Goal: Transaction & Acquisition: Purchase product/service

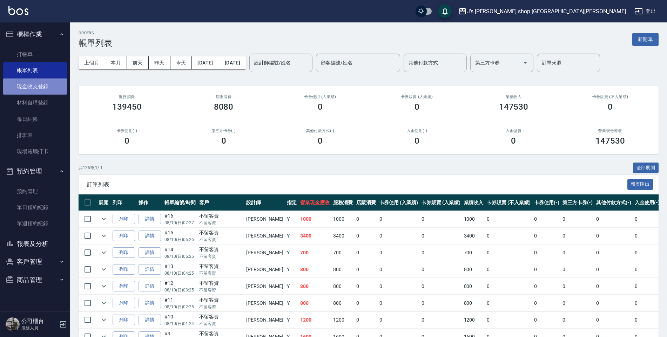
click at [24, 94] on link "現金收支登錄" at bounding box center [35, 87] width 65 height 16
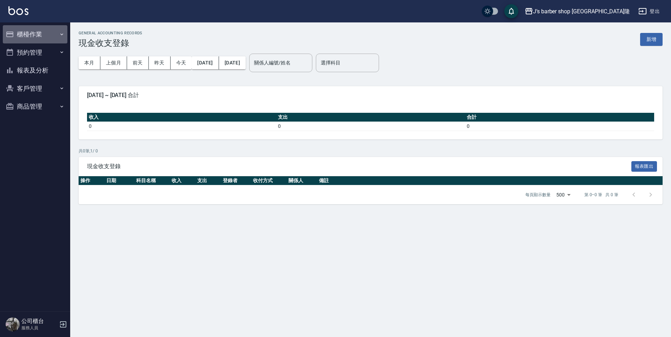
click at [46, 33] on button "櫃檯作業" at bounding box center [35, 34] width 65 height 18
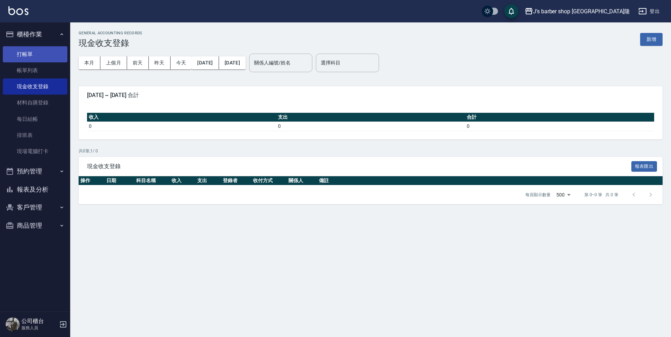
click at [45, 57] on link "打帳單" at bounding box center [35, 54] width 65 height 16
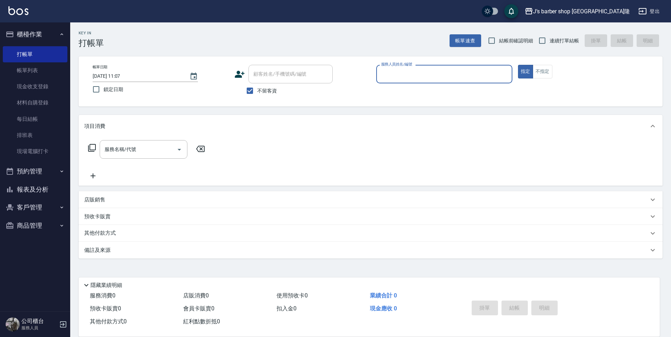
click at [51, 170] on button "預約管理" at bounding box center [35, 171] width 65 height 18
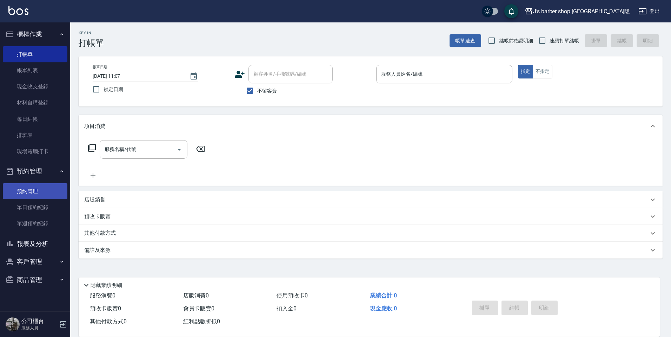
click at [27, 189] on link "預約管理" at bounding box center [35, 191] width 65 height 16
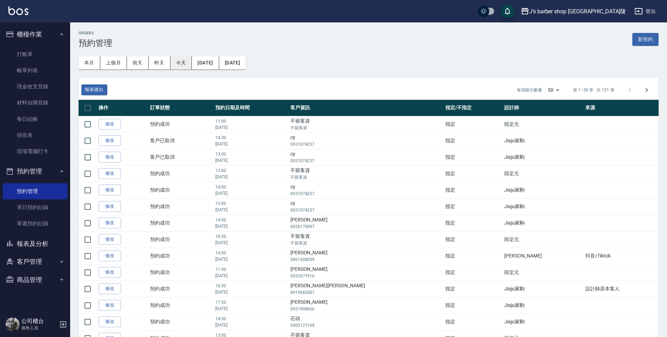
click at [177, 59] on button "今天" at bounding box center [181, 62] width 22 height 13
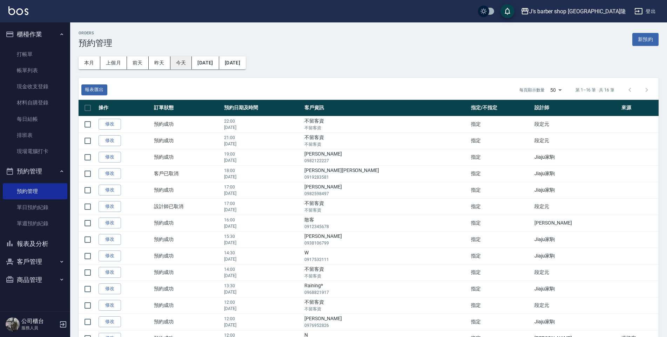
click at [177, 59] on button "今天" at bounding box center [181, 62] width 22 height 13
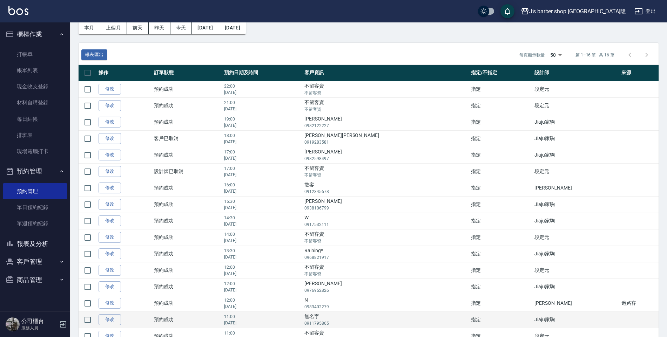
scroll to position [70, 0]
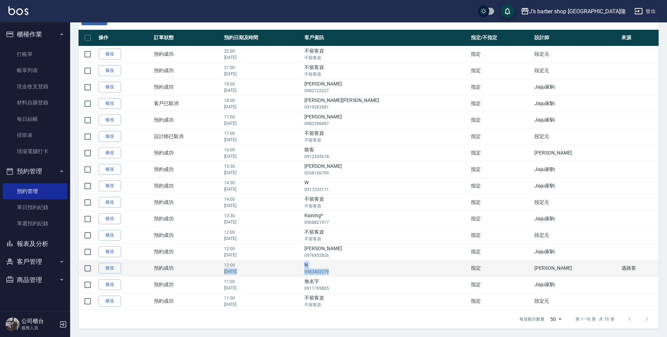
drag, startPoint x: 365, startPoint y: 268, endPoint x: 400, endPoint y: 271, distance: 35.3
click at [400, 271] on tr "修改  預約成功 12:00 2025年08月12日 N 0983402279 指定 易明Edison 過路客" at bounding box center [369, 268] width 580 height 16
drag, startPoint x: 400, startPoint y: 271, endPoint x: 393, endPoint y: 275, distance: 7.7
click at [393, 275] on p "0983402279" at bounding box center [385, 272] width 163 height 6
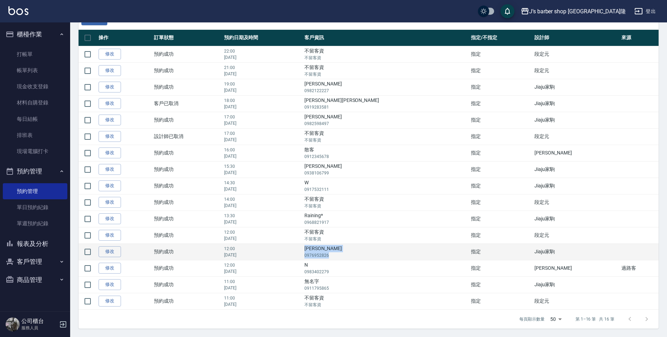
drag, startPoint x: 370, startPoint y: 249, endPoint x: 396, endPoint y: 258, distance: 27.4
click at [396, 258] on td "鄭翔仁 0976952826" at bounding box center [386, 252] width 167 height 16
click at [396, 258] on p "0976952826" at bounding box center [385, 256] width 163 height 6
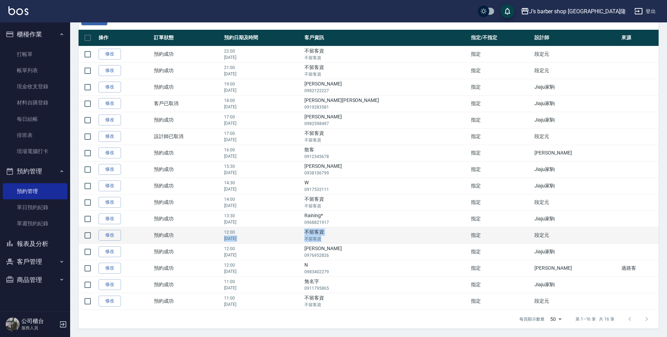
drag, startPoint x: 360, startPoint y: 235, endPoint x: 389, endPoint y: 241, distance: 29.4
click at [389, 241] on tr "修改  預約成功 12:00 2025年08月12日 不留客資 不留客資 指定 段定元" at bounding box center [369, 235] width 580 height 16
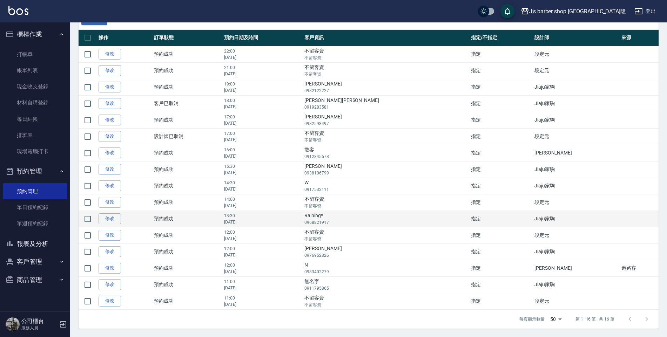
drag, startPoint x: 389, startPoint y: 241, endPoint x: 370, endPoint y: 218, distance: 29.4
click at [370, 218] on td "Raining* 0968821917" at bounding box center [386, 219] width 167 height 16
drag, startPoint x: 366, startPoint y: 213, endPoint x: 392, endPoint y: 223, distance: 27.2
click at [392, 223] on td "Raining* 0968821917" at bounding box center [386, 219] width 167 height 16
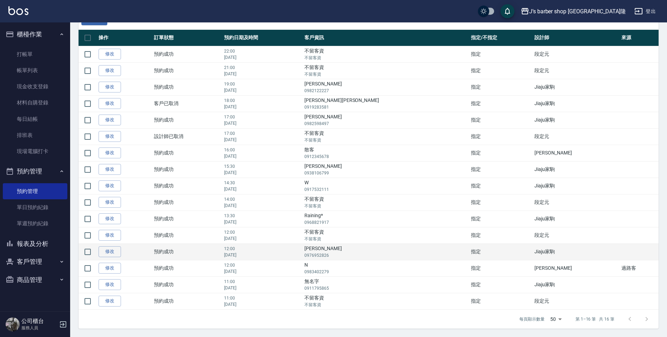
drag, startPoint x: 392, startPoint y: 223, endPoint x: 378, endPoint y: 244, distance: 24.9
click at [378, 244] on td "鄭翔仁 0976952826" at bounding box center [386, 252] width 167 height 16
drag, startPoint x: 361, startPoint y: 253, endPoint x: 386, endPoint y: 254, distance: 25.3
click at [386, 254] on tr "修改  預約成功 12:00 2025年08月12日 鄭翔仁 0976952826 指定 Jiaju家駒" at bounding box center [369, 252] width 580 height 16
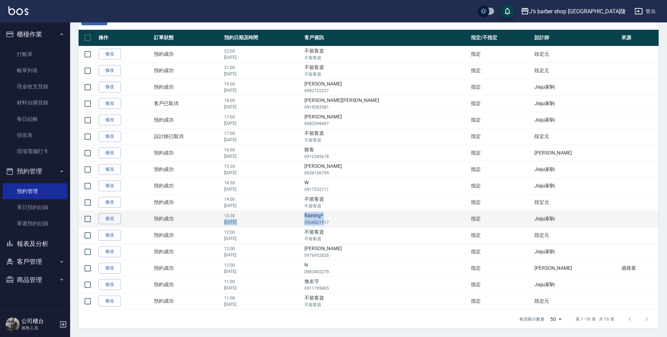
drag, startPoint x: 386, startPoint y: 254, endPoint x: 388, endPoint y: 227, distance: 27.4
click at [388, 227] on tr "修改  預約成功 13:30 2025年08月12日 Raining* 0968821917 指定 Jiaju家駒" at bounding box center [369, 219] width 580 height 16
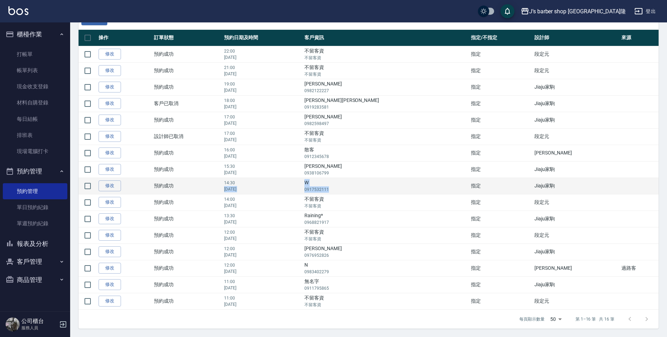
drag, startPoint x: 388, startPoint y: 227, endPoint x: 403, endPoint y: 193, distance: 36.3
click at [403, 193] on tr "修改  預約成功 14:30 2025年08月12日 W 0917532111 指定 Jiaju家駒" at bounding box center [369, 186] width 580 height 16
drag, startPoint x: 403, startPoint y: 193, endPoint x: 355, endPoint y: 190, distance: 47.8
click at [301, 190] on p "2025年08月12日" at bounding box center [262, 189] width 77 height 6
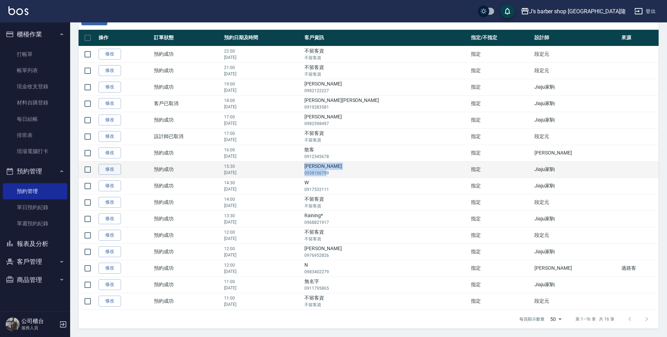
drag, startPoint x: 370, startPoint y: 164, endPoint x: 390, endPoint y: 174, distance: 22.1
click at [390, 174] on td "章育誠 0938106799" at bounding box center [386, 169] width 167 height 16
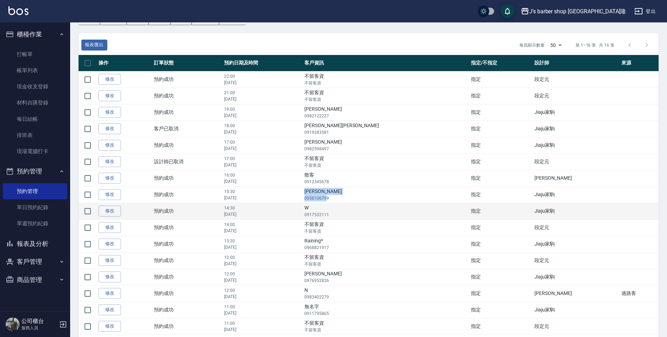
scroll to position [35, 0]
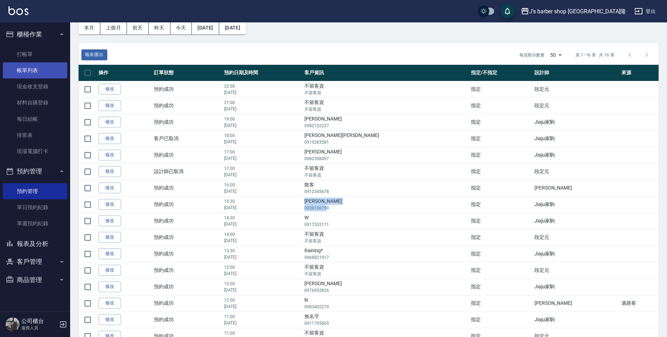
drag, startPoint x: 14, startPoint y: 71, endPoint x: 17, endPoint y: 65, distance: 7.1
click at [14, 71] on link "帳單列表" at bounding box center [35, 70] width 65 height 16
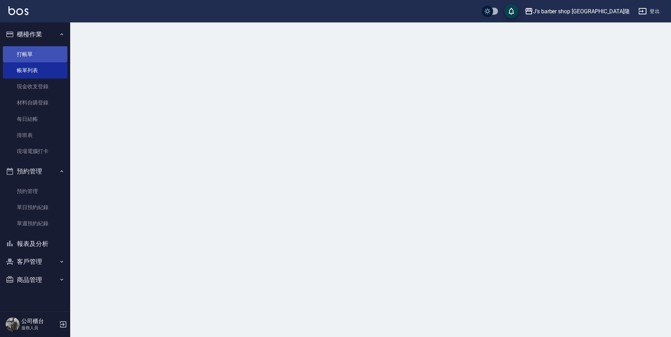
click at [26, 53] on link "打帳單" at bounding box center [35, 54] width 65 height 16
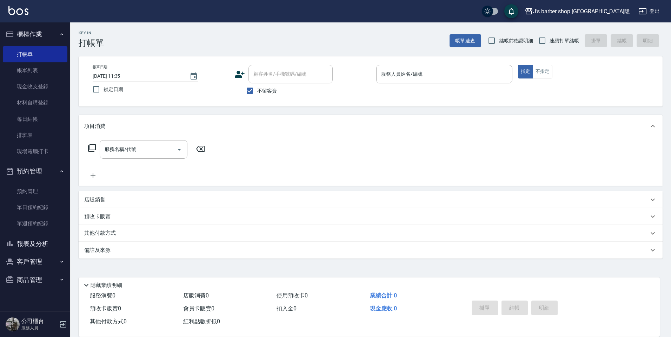
drag, startPoint x: 267, startPoint y: 94, endPoint x: 281, endPoint y: 87, distance: 16.0
click at [267, 94] on span "不留客資" at bounding box center [267, 90] width 20 height 7
click at [257, 94] on input "不留客資" at bounding box center [249, 90] width 15 height 15
checkbox input "false"
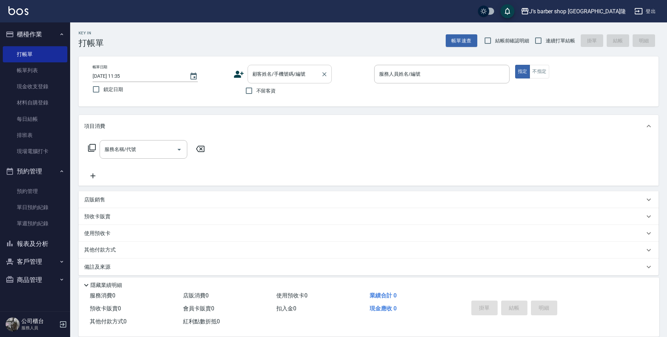
drag, startPoint x: 287, startPoint y: 78, endPoint x: 281, endPoint y: 80, distance: 7.0
click at [288, 78] on input "顧客姓名/手機號碼/編號" at bounding box center [284, 74] width 67 height 12
type input "j"
click at [296, 90] on li "新增 "無"" at bounding box center [290, 92] width 84 height 12
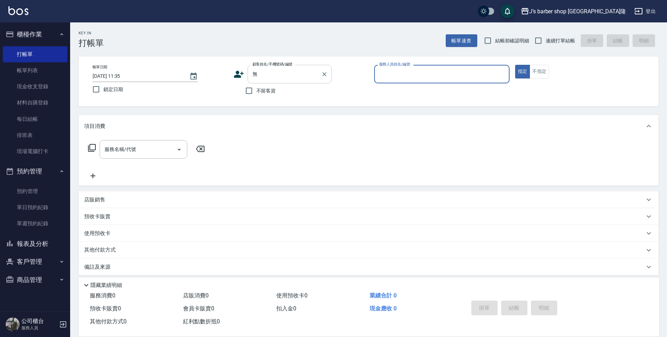
click at [301, 80] on div "無 顧客姓名/手機號碼/編號" at bounding box center [290, 74] width 84 height 19
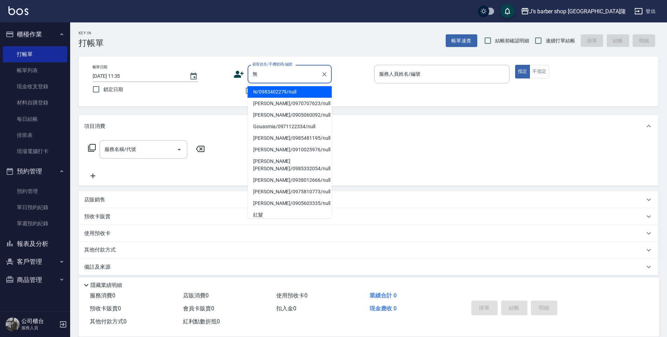
click at [294, 76] on input "無" at bounding box center [284, 74] width 67 height 12
click at [292, 79] on input "無" at bounding box center [284, 74] width 67 height 12
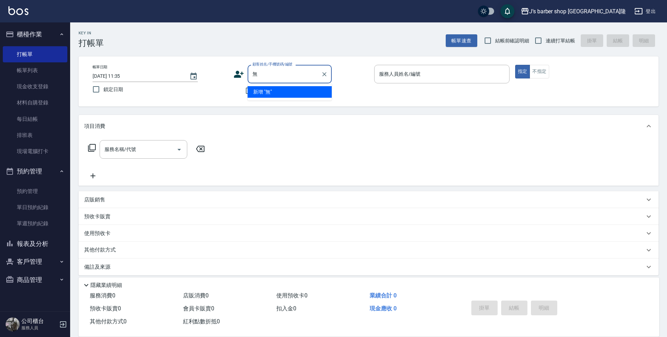
drag, startPoint x: 336, startPoint y: 137, endPoint x: 337, endPoint y: 134, distance: 3.6
click at [337, 134] on div "項目消費 服務名稱/代號 服務名稱/代號" at bounding box center [369, 150] width 580 height 71
drag, startPoint x: 337, startPoint y: 134, endPoint x: 304, endPoint y: 81, distance: 62.4
click at [304, 81] on div "無 顧客姓名/手機號碼/編號" at bounding box center [290, 74] width 84 height 19
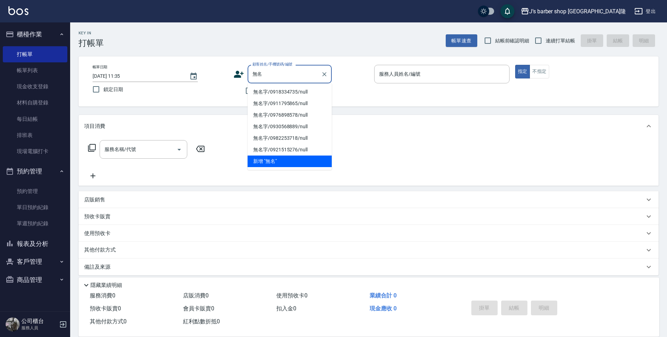
click at [278, 92] on li "無名字/0918334735/null" at bounding box center [290, 92] width 84 height 12
type input "無名字/0918334735/null"
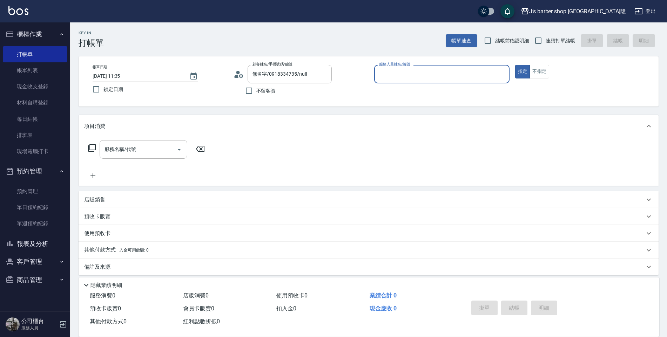
click at [385, 73] on input "服務人員姓名/編號" at bounding box center [441, 74] width 129 height 12
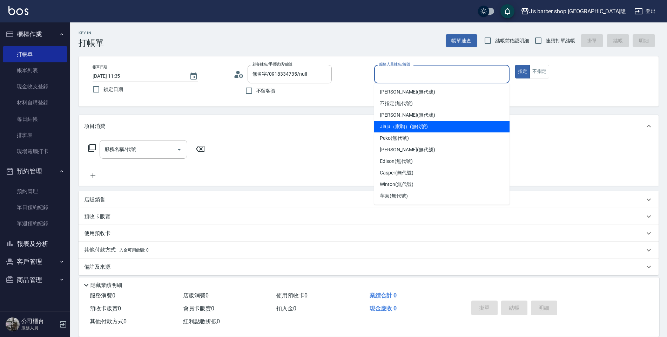
drag, startPoint x: 401, startPoint y: 123, endPoint x: 396, endPoint y: 125, distance: 5.4
click at [401, 124] on span "Jiaju（家駒） (無代號)" at bounding box center [404, 126] width 48 height 7
type input "Jiaju（家駒）(無代號)"
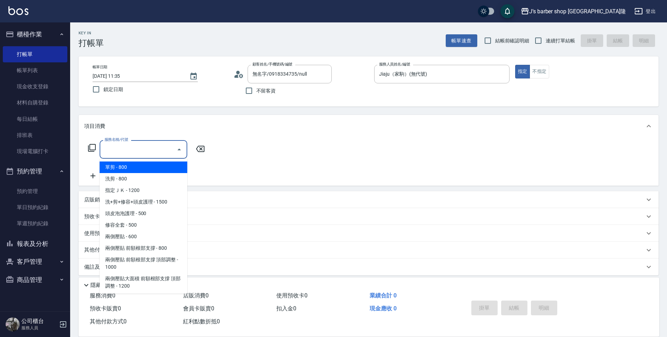
click at [146, 148] on input "服務名稱/代號" at bounding box center [138, 149] width 71 height 12
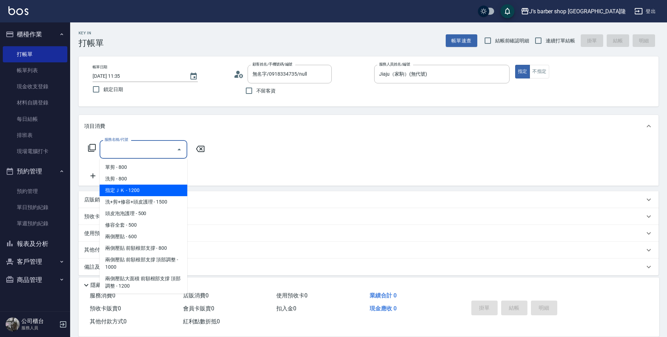
click at [135, 186] on span "指定ＪＫ - 1200" at bounding box center [144, 191] width 88 height 12
type input "指定ＪＫ(102)"
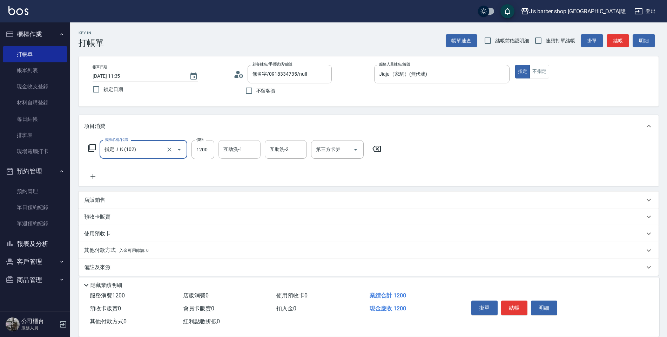
click at [229, 147] on div "互助洗-1 互助洗-1" at bounding box center [239, 149] width 42 height 19
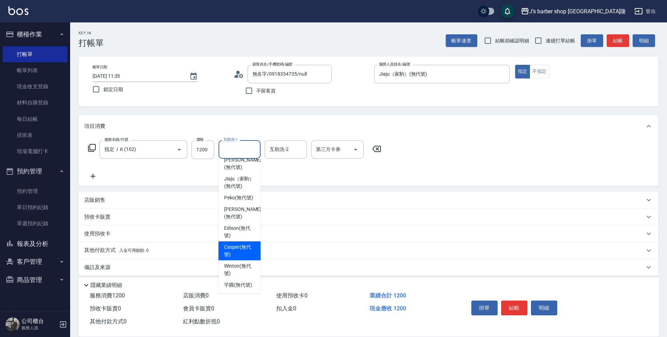
scroll to position [60, 0]
click at [231, 228] on span "Edison (無代號)" at bounding box center [239, 232] width 31 height 15
type input "Edison(無代號)"
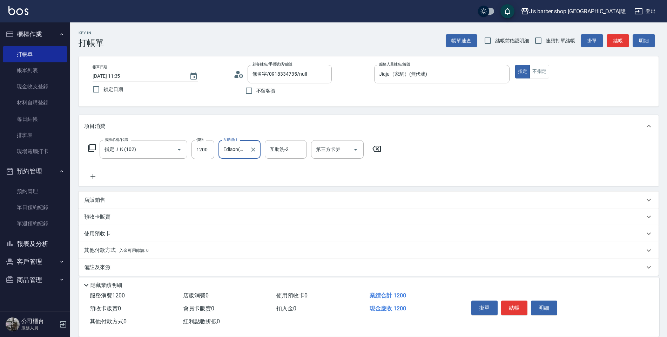
click at [507, 304] on button "結帳" at bounding box center [514, 308] width 26 height 15
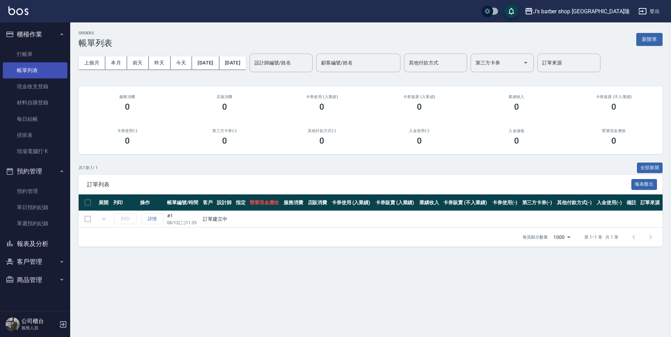
click at [39, 62] on link "帳單列表" at bounding box center [35, 70] width 65 height 16
click at [46, 53] on link "打帳單" at bounding box center [35, 54] width 65 height 16
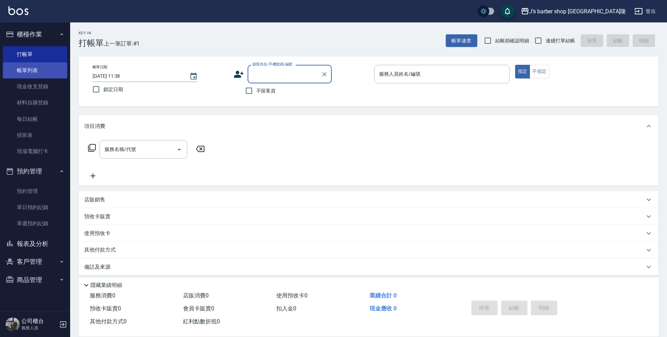
click at [47, 66] on link "帳單列表" at bounding box center [35, 70] width 65 height 16
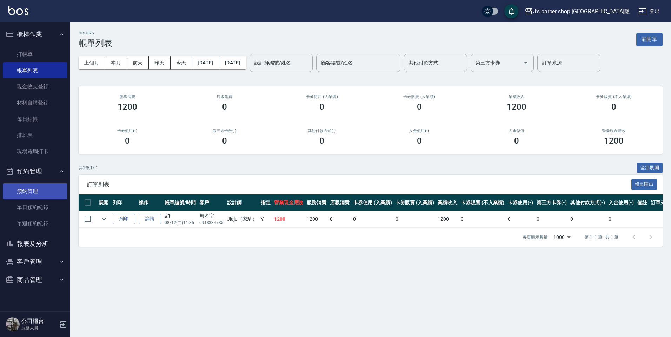
click at [40, 188] on link "預約管理" at bounding box center [35, 191] width 65 height 16
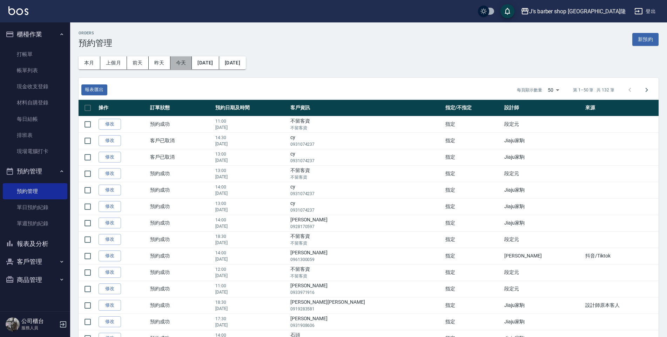
click at [180, 68] on button "今天" at bounding box center [181, 62] width 22 height 13
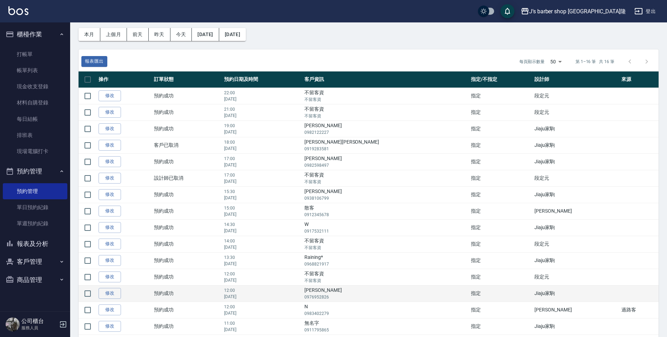
scroll to position [70, 0]
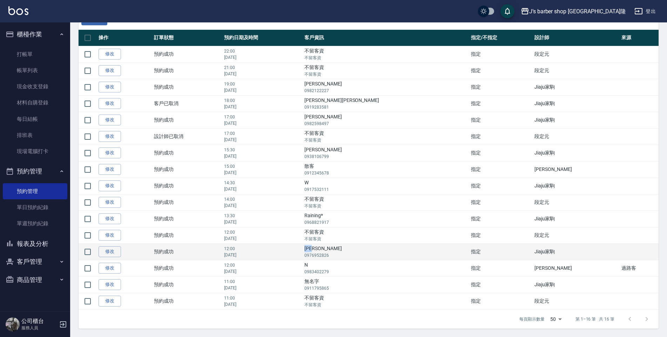
drag, startPoint x: 370, startPoint y: 247, endPoint x: 384, endPoint y: 249, distance: 14.2
click at [384, 249] on td "鄭翔仁 0976952826" at bounding box center [386, 252] width 167 height 16
drag, startPoint x: 384, startPoint y: 249, endPoint x: 373, endPoint y: 245, distance: 11.5
copy td "鄭翔仁"
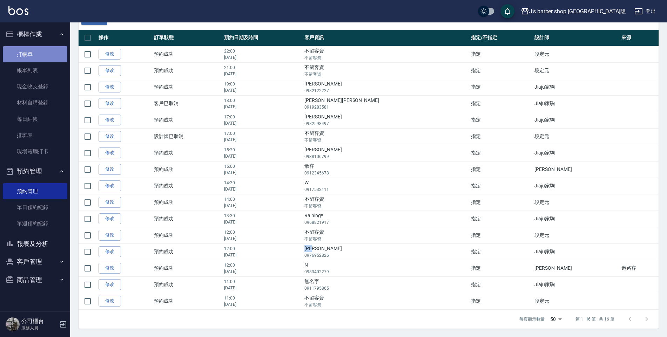
click at [43, 53] on link "打帳單" at bounding box center [35, 54] width 65 height 16
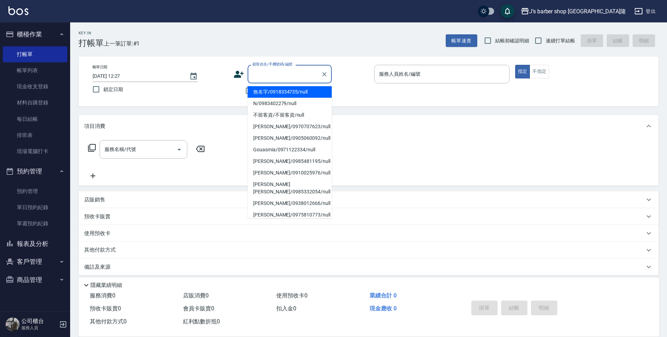
click at [291, 73] on input "顧客姓名/手機號碼/編號" at bounding box center [284, 74] width 67 height 12
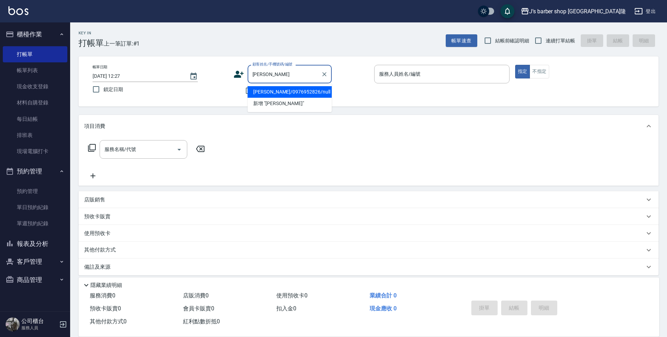
click at [281, 93] on li "鄭翔仁/0976952826/null" at bounding box center [290, 92] width 84 height 12
type input "鄭翔仁/0976952826/null"
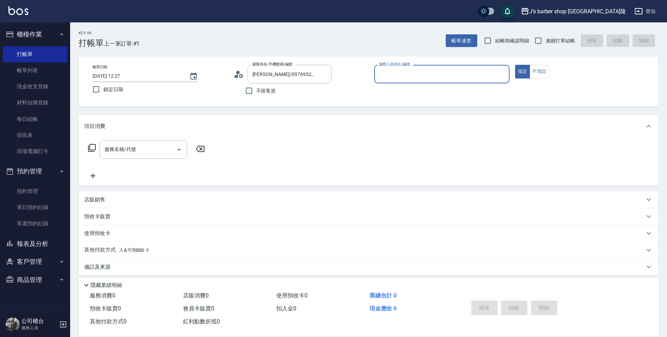
click at [413, 80] on input "服務人員姓名/編號" at bounding box center [441, 74] width 129 height 12
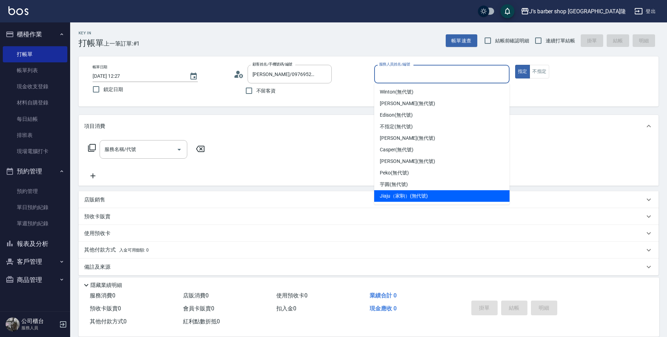
click at [409, 194] on span "Jiaju（家駒） (無代號)" at bounding box center [404, 196] width 48 height 7
type input "Jiaju（家駒）(無代號)"
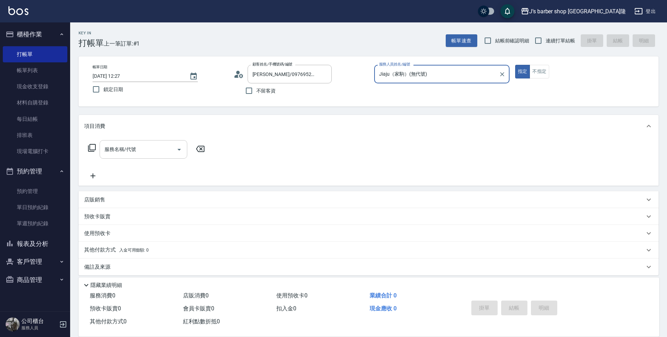
click at [144, 148] on input "服務名稱/代號" at bounding box center [138, 149] width 71 height 12
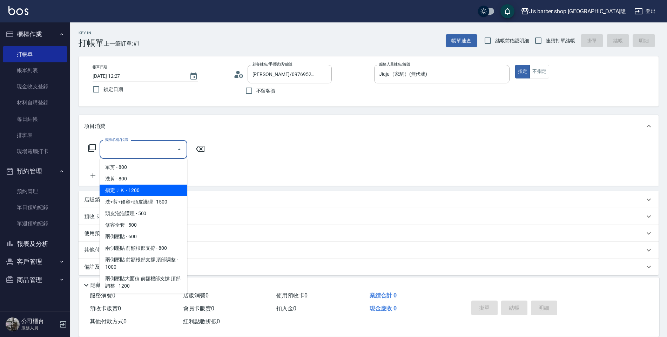
click at [144, 192] on span "指定ＪＫ - 1200" at bounding box center [144, 191] width 88 height 12
type input "指定ＪＫ(102)"
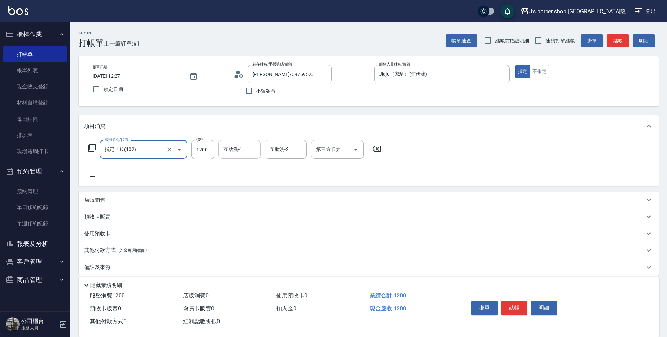
click at [238, 152] on input "互助洗-1" at bounding box center [240, 149] width 36 height 12
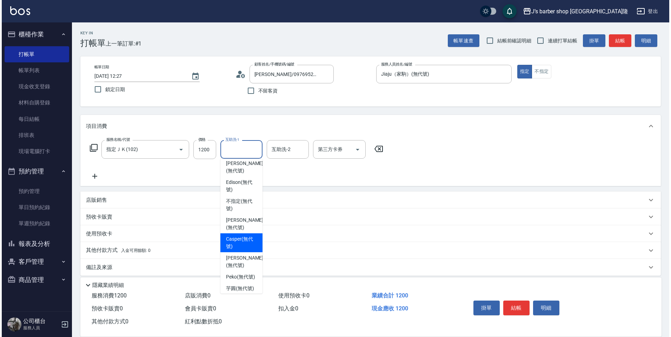
scroll to position [35, 0]
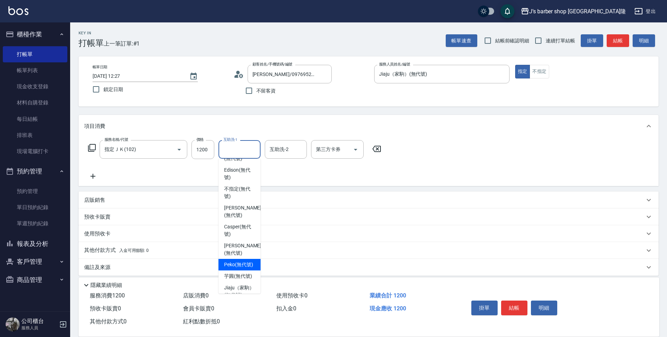
click at [242, 261] on span "Peko (無代號)" at bounding box center [238, 264] width 29 height 7
type input "Peko(無代號)"
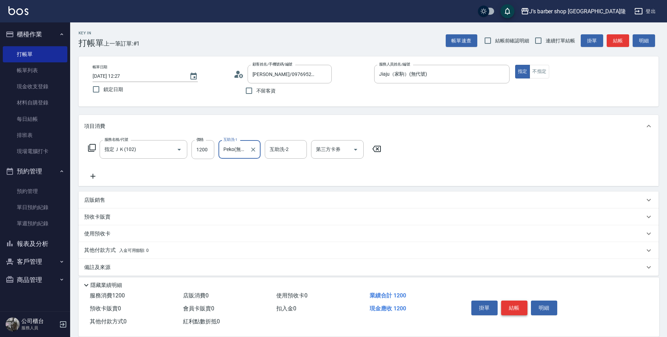
click at [515, 304] on button "結帳" at bounding box center [514, 308] width 26 height 15
